Goal: Communication & Community: Answer question/provide support

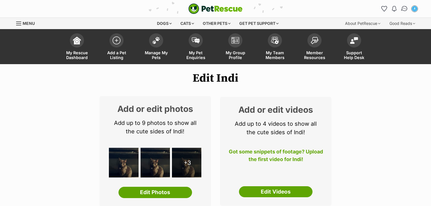
click at [402, 7] on img "Conversations" at bounding box center [405, 8] width 8 height 7
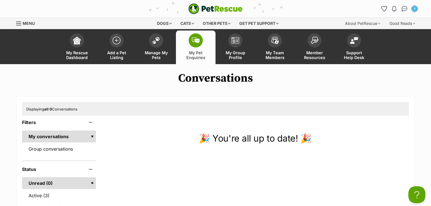
scroll to position [90, 0]
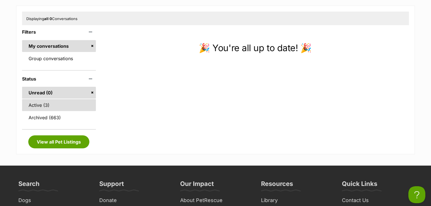
click at [71, 103] on link "Active (3)" at bounding box center [59, 105] width 74 height 12
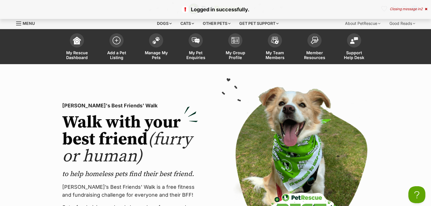
click at [419, 10] on div "Closing message in 2" at bounding box center [409, 9] width 38 height 4
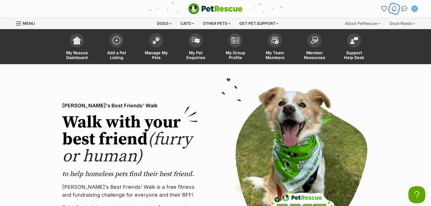
click at [394, 7] on img "Notifications" at bounding box center [394, 8] width 6 height 7
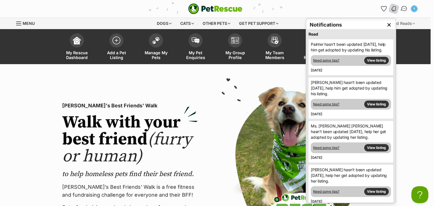
click at [403, 10] on img "Conversations" at bounding box center [405, 8] width 8 height 7
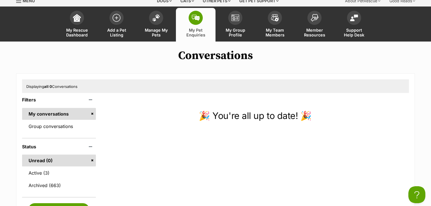
scroll to position [90, 0]
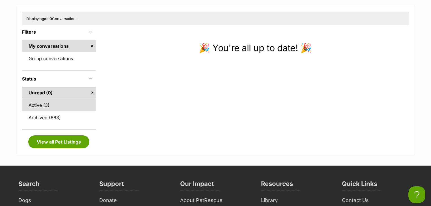
drag, startPoint x: 47, startPoint y: 103, endPoint x: 51, endPoint y: 99, distance: 6.1
click at [47, 103] on link "Active (3)" at bounding box center [59, 105] width 74 height 12
